Goal: Check status: Check status

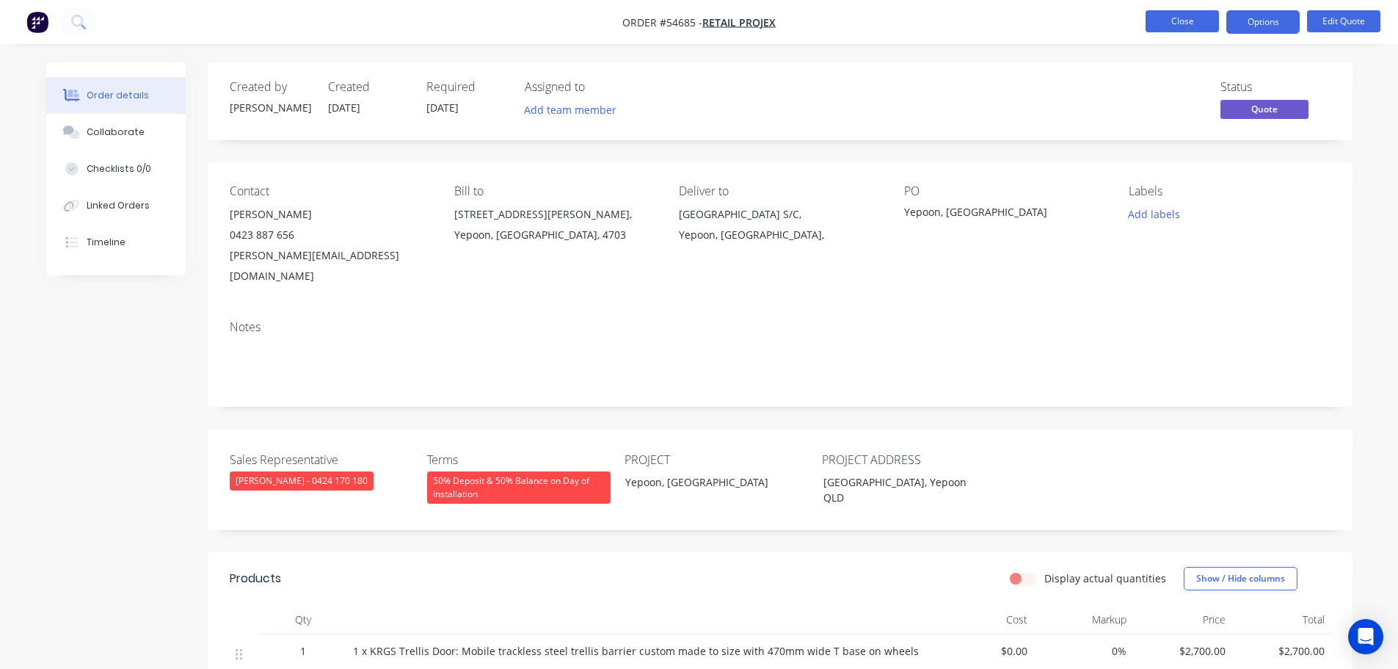
click at [1182, 24] on button "Close" at bounding box center [1182, 21] width 73 height 22
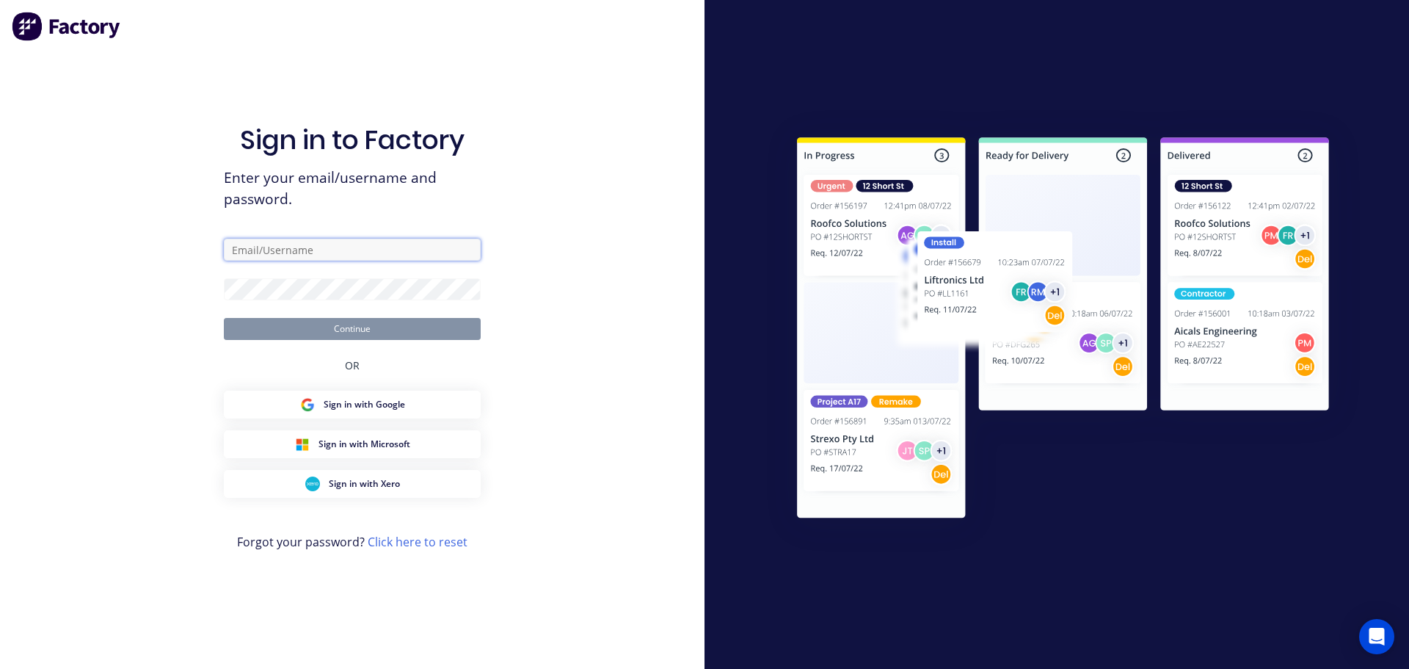
type input "[PERSON_NAME][EMAIL_ADDRESS][DOMAIN_NAME]"
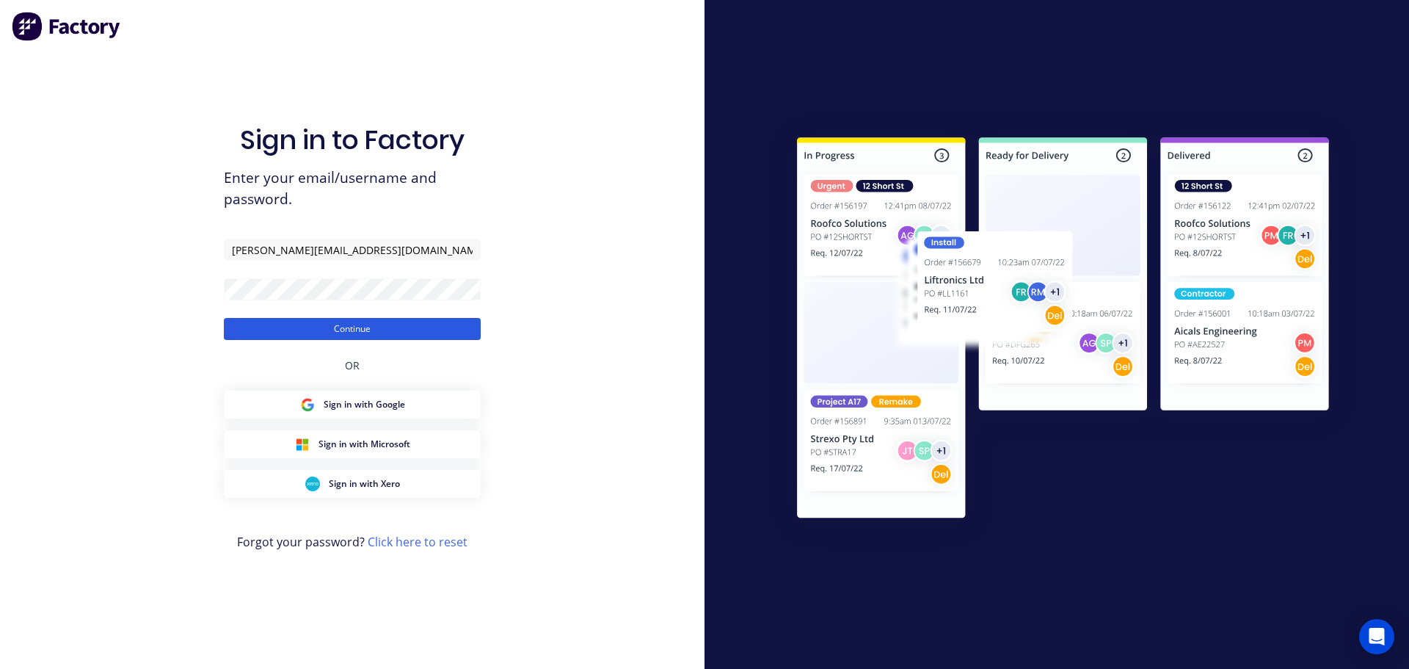
click at [344, 334] on button "Continue" at bounding box center [352, 329] width 257 height 22
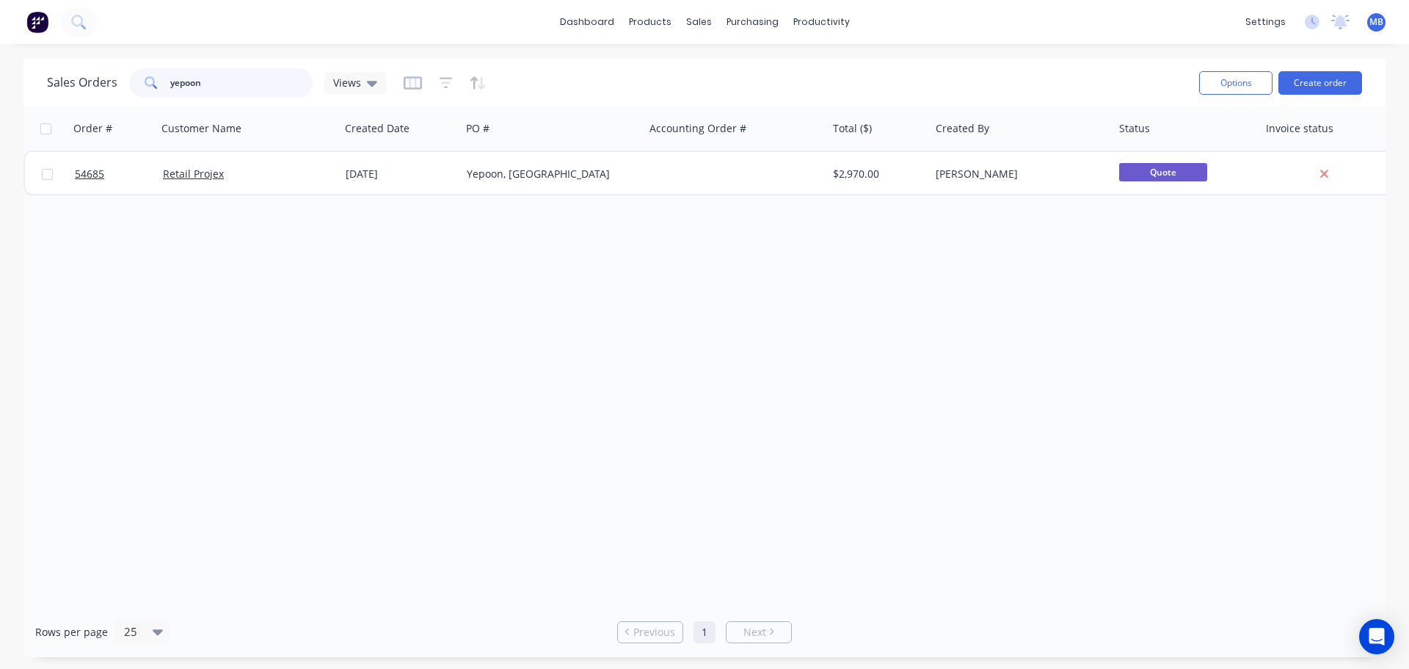
drag, startPoint x: 219, startPoint y: 84, endPoint x: 0, endPoint y: 4, distance: 233.2
click at [0, 71] on div "Sales Orders yepoon Views Options Create order Order # Customer Name Created Da…" at bounding box center [704, 358] width 1409 height 598
click at [233, 84] on input "53615" at bounding box center [241, 82] width 143 height 29
drag, startPoint x: 205, startPoint y: 85, endPoint x: 136, endPoint y: 84, distance: 69.0
click at [136, 84] on div "53613" at bounding box center [221, 82] width 184 height 29
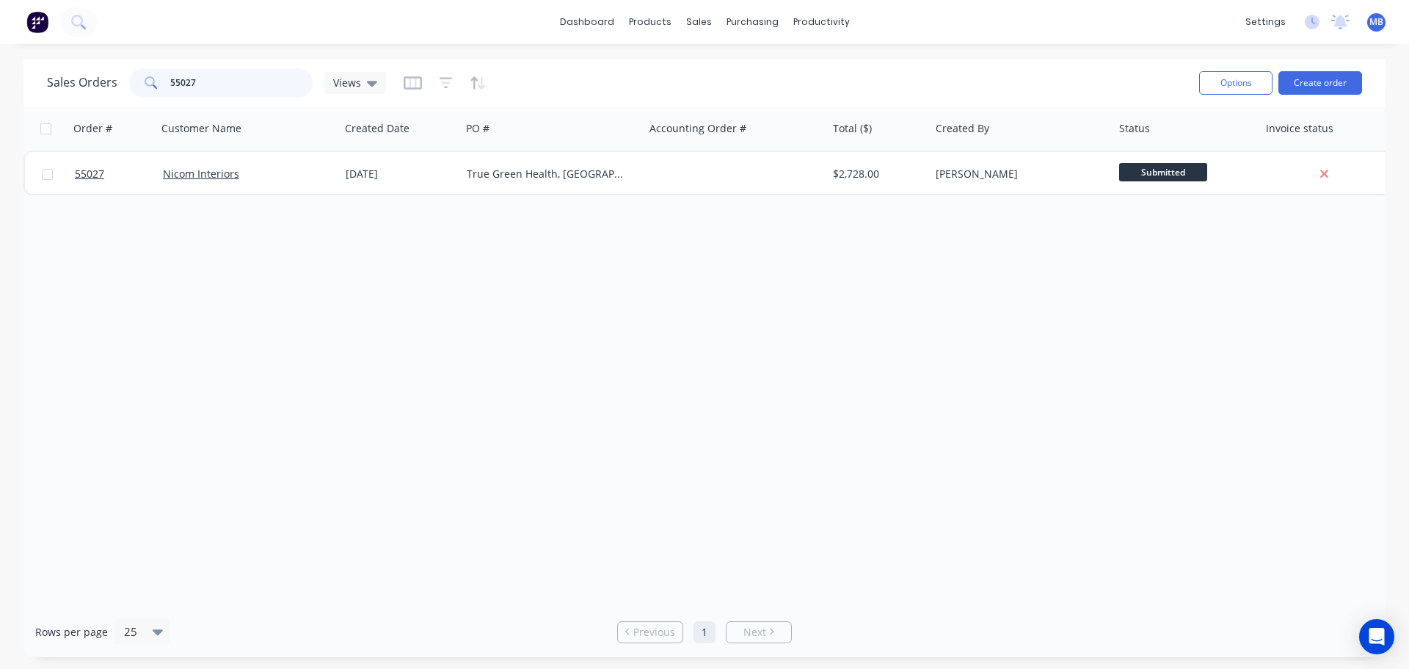
type input "55027"
